Goal: Task Accomplishment & Management: Manage account settings

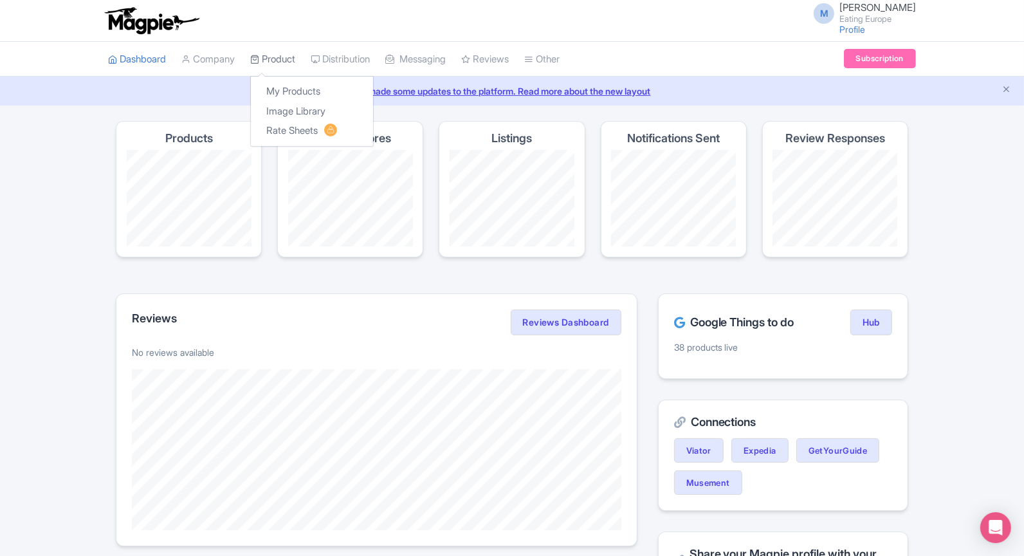
click at [259, 59] on icon at bounding box center [254, 59] width 9 height 9
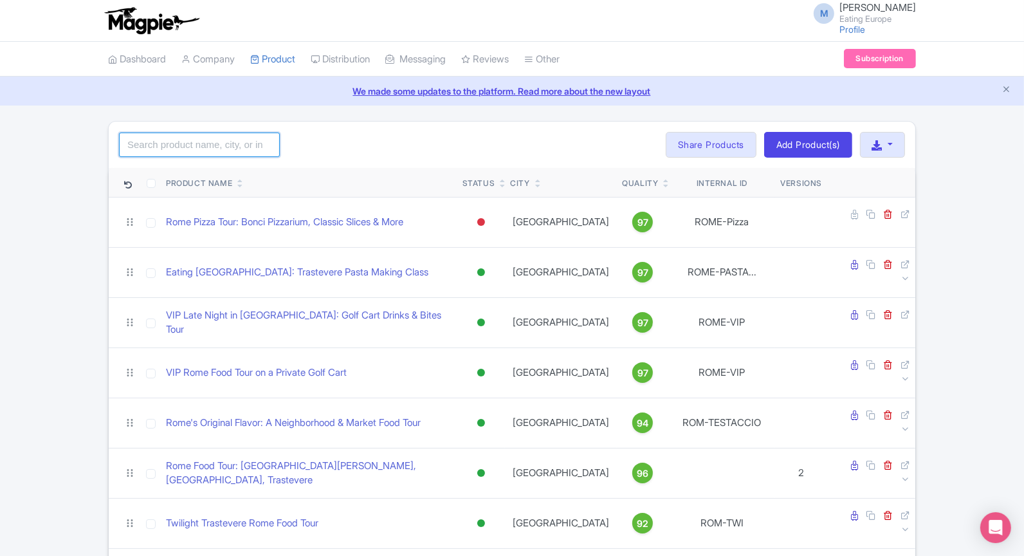
click at [238, 134] on input "search" at bounding box center [199, 145] width 161 height 24
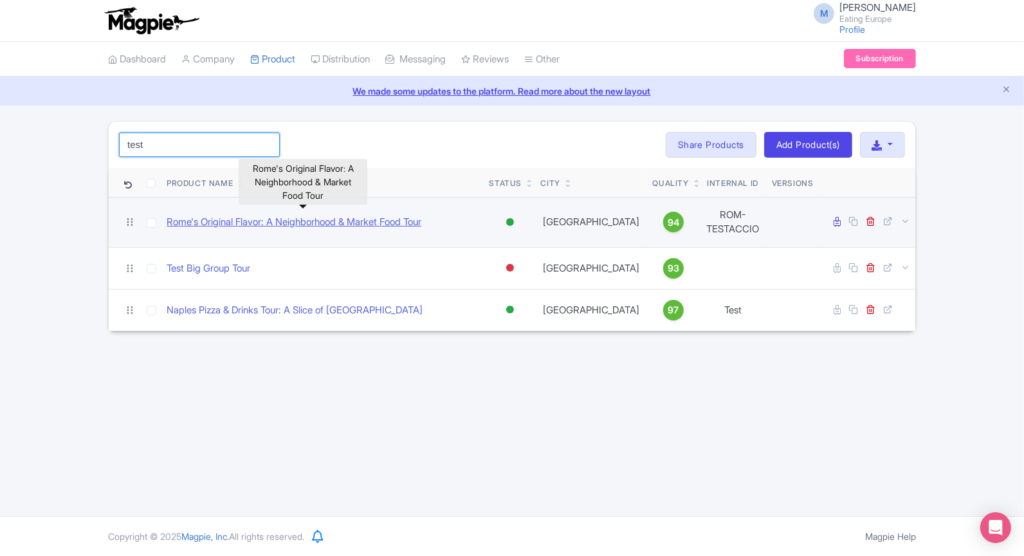
type input "test"
click at [356, 221] on link "Rome's Original Flavor: A Neighborhood & Market Food Tour" at bounding box center [294, 222] width 255 height 15
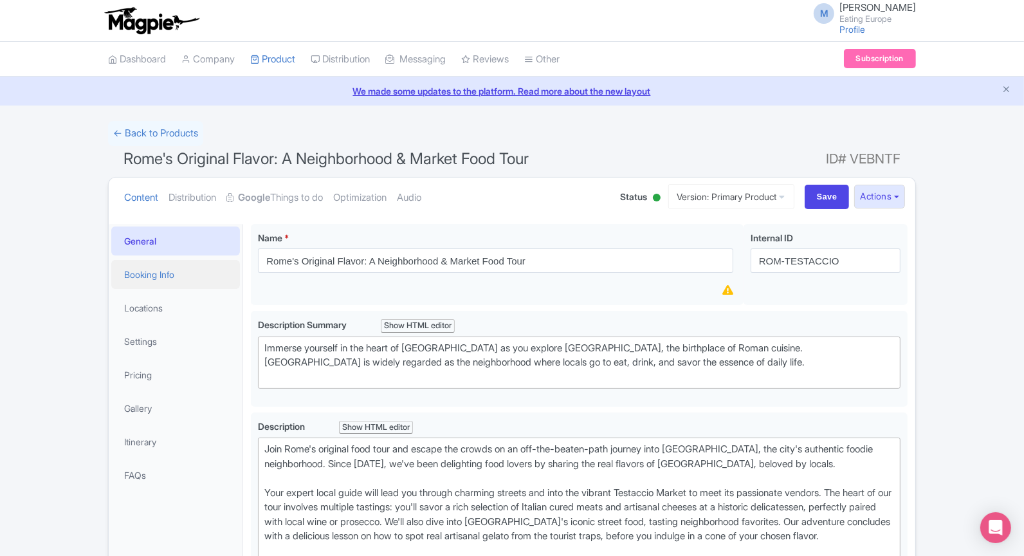
click at [176, 280] on link "Booking Info" at bounding box center [175, 274] width 129 height 29
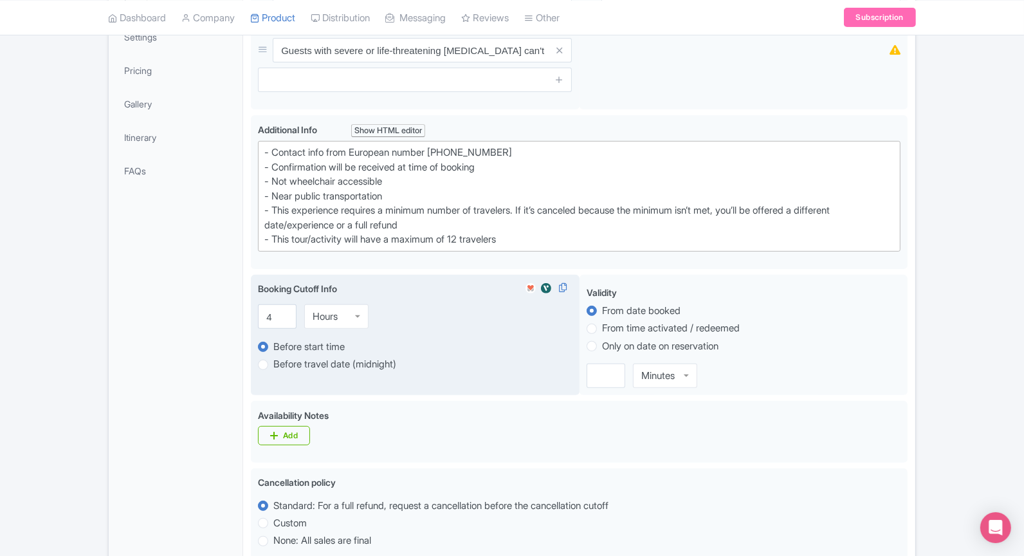
scroll to position [322, 0]
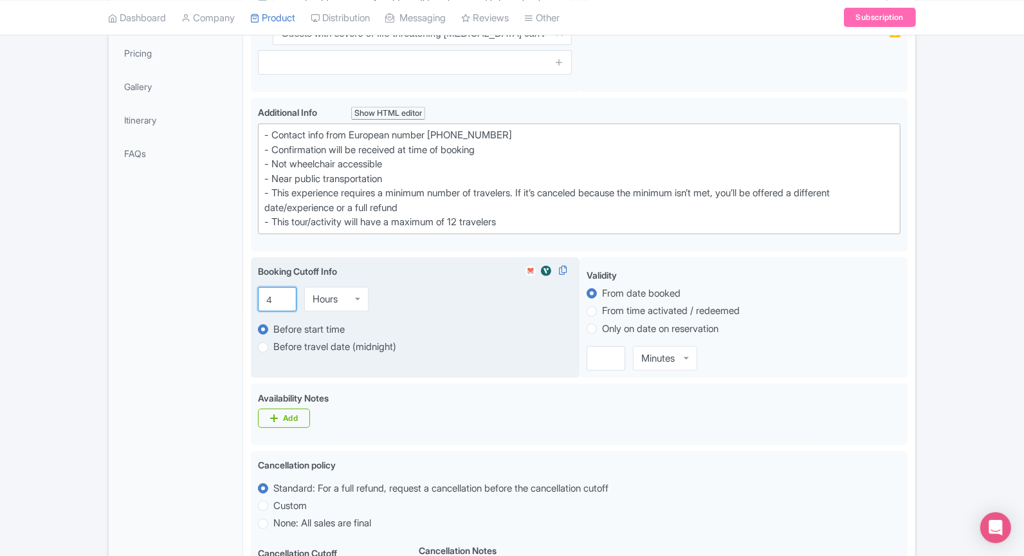
drag, startPoint x: 272, startPoint y: 292, endPoint x: 266, endPoint y: 294, distance: 6.7
click at [266, 294] on input "4" at bounding box center [277, 299] width 39 height 24
type input "3"
type input "3.3"
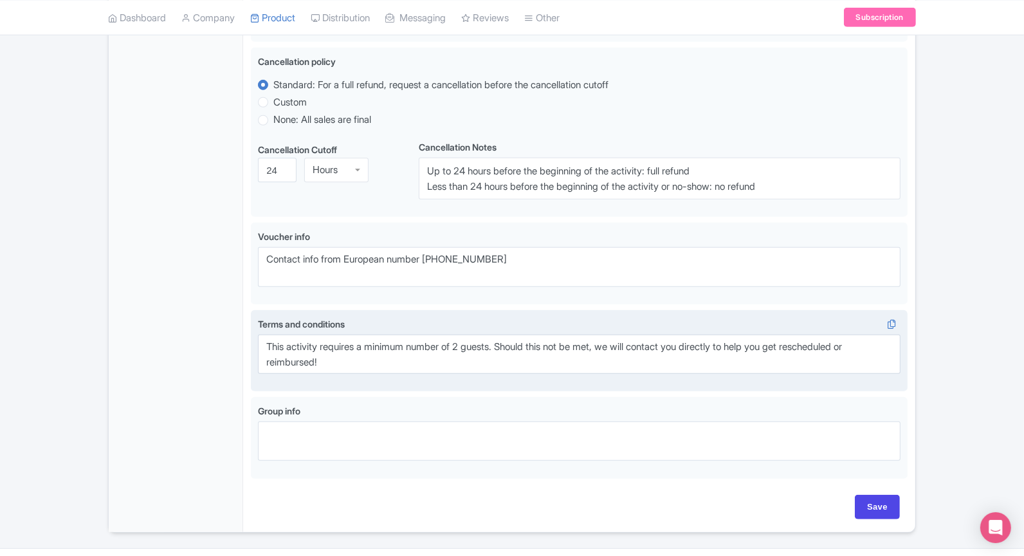
scroll to position [751, 0]
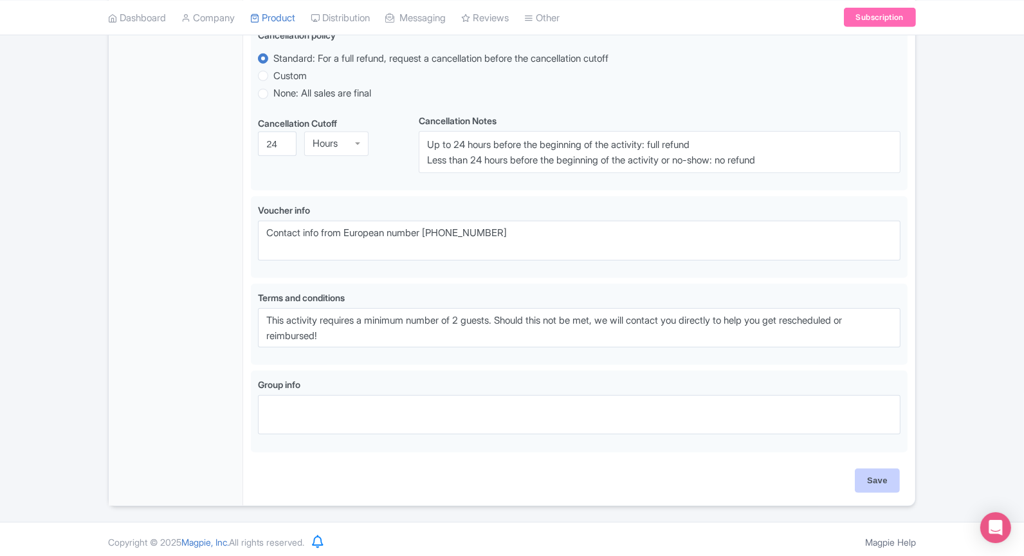
type input "3.5"
click at [868, 478] on input "Save" at bounding box center [877, 480] width 45 height 24
type input "Saving..."
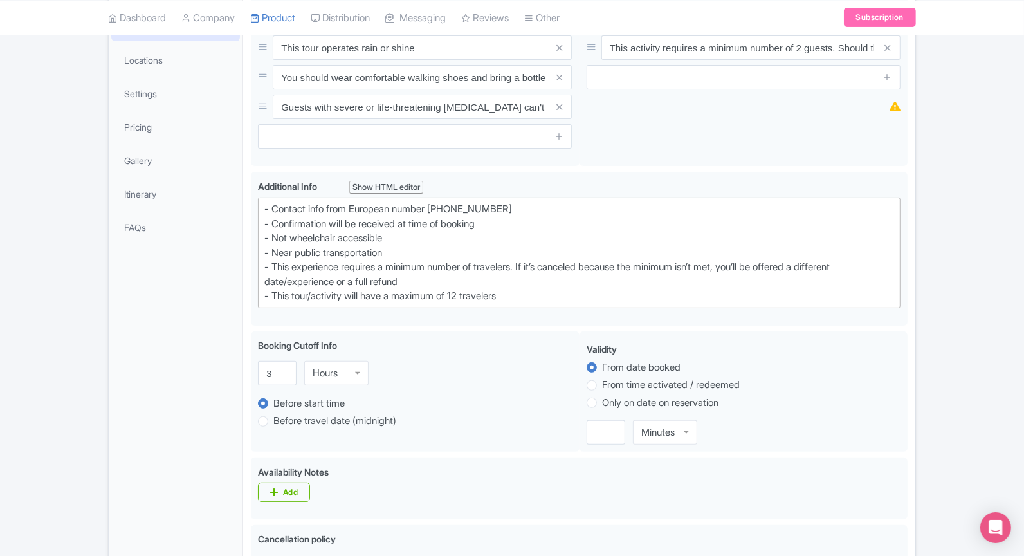
scroll to position [21, 0]
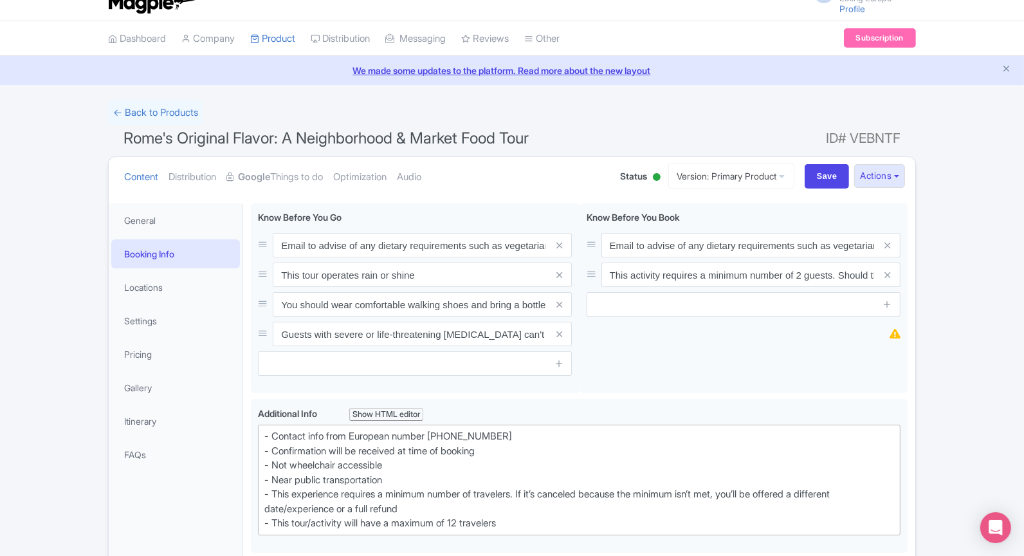
click at [163, 334] on li "Settings" at bounding box center [176, 321] width 134 height 34
click at [164, 330] on link "Settings" at bounding box center [175, 320] width 129 height 29
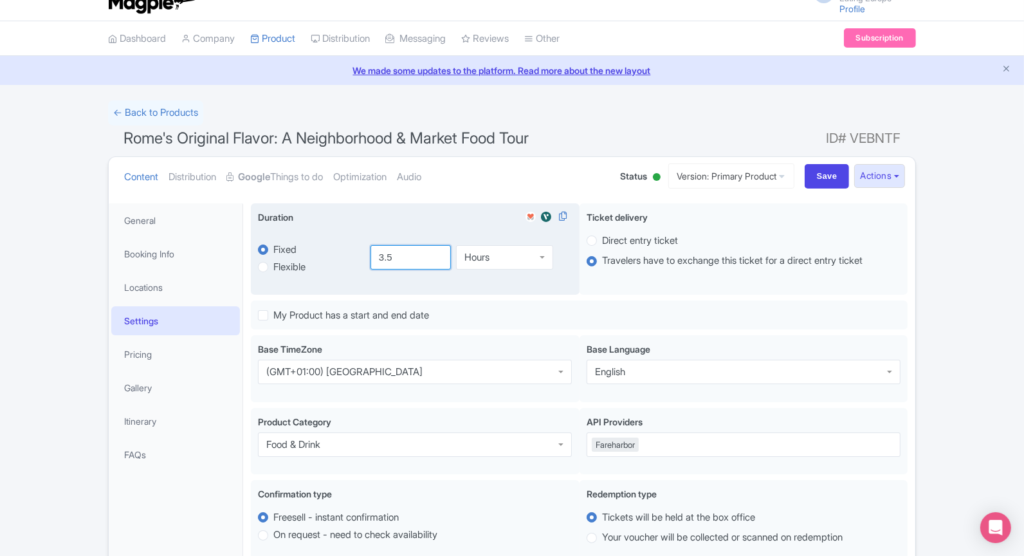
type input "3.5"
click at [408, 259] on input "3.5" at bounding box center [411, 257] width 81 height 24
click at [502, 254] on div "Hours" at bounding box center [504, 257] width 97 height 24
click at [535, 277] on div "Duration i fixed Fixed Flexible 4.0 hours 3.5 Hours Hours Minutes Hours Days" at bounding box center [415, 249] width 329 height 92
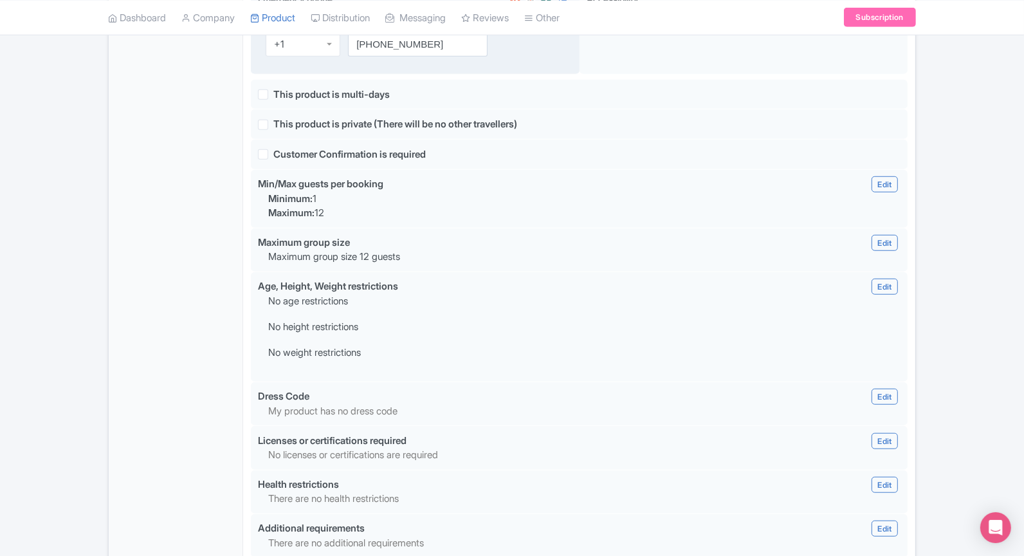
scroll to position [1168, 0]
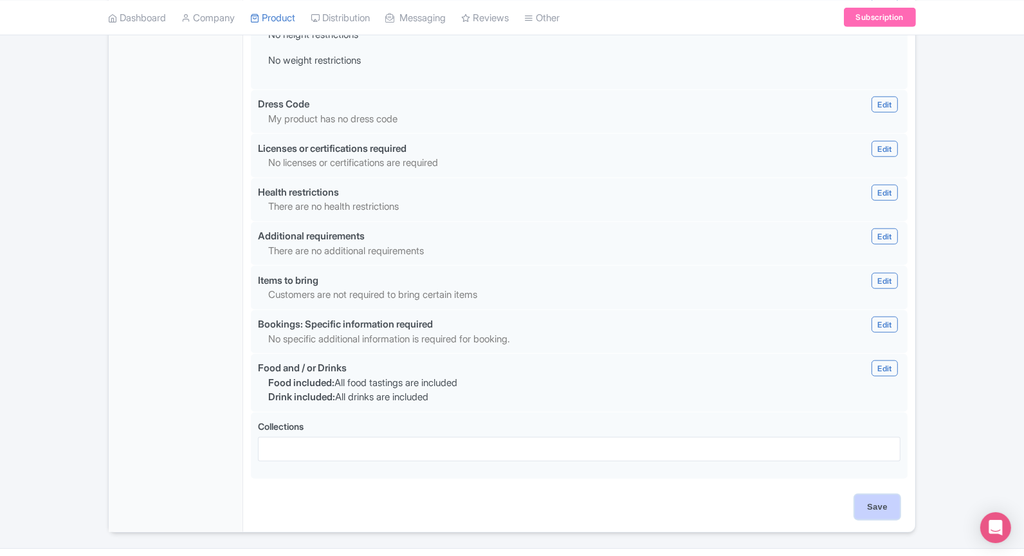
click at [874, 498] on input "Save" at bounding box center [877, 507] width 45 height 24
type input "Saving..."
